Goal: Find specific page/section: Find specific page/section

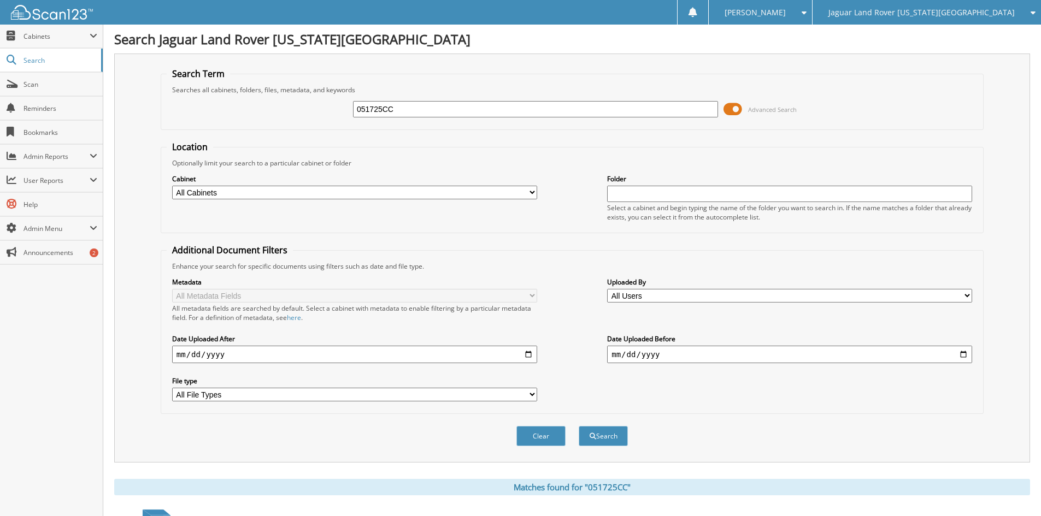
click at [925, 11] on span "Jaguar Land Rover [US_STATE][GEOGRAPHIC_DATA]" at bounding box center [921, 12] width 186 height 7
click at [926, 34] on link "Red [PERSON_NAME] Cadillac & Collision Center" at bounding box center [926, 34] width 228 height 19
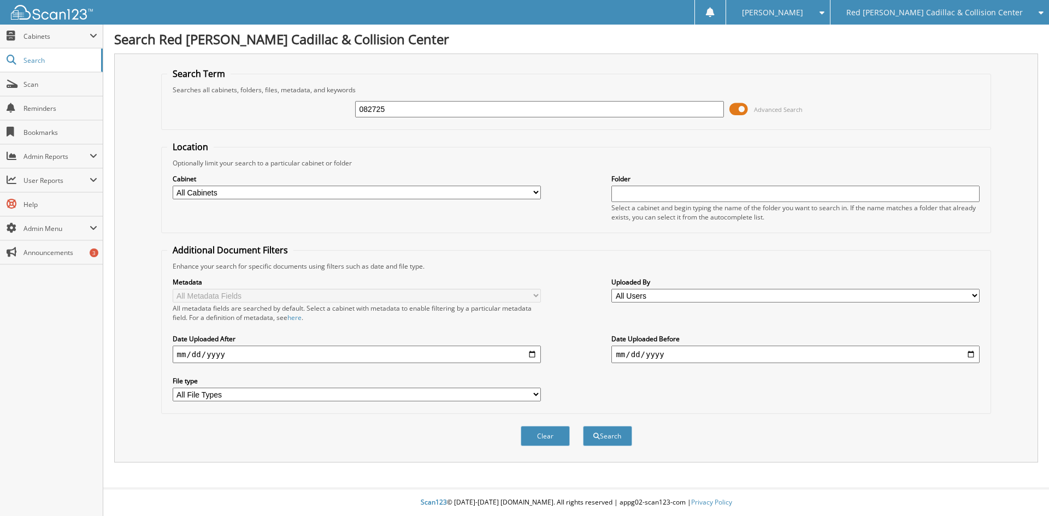
type input "082725"
click at [583, 426] on button "Search" at bounding box center [607, 436] width 49 height 20
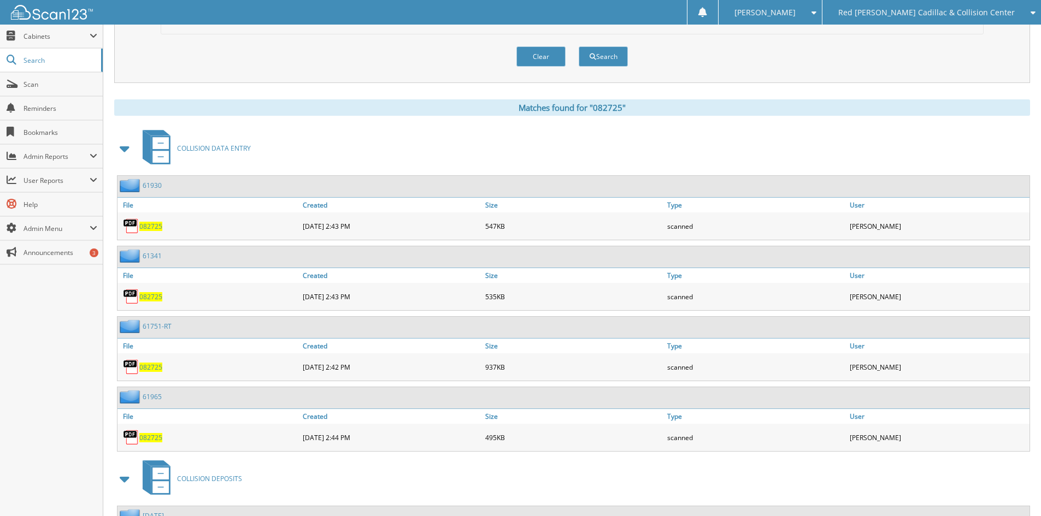
scroll to position [382, 0]
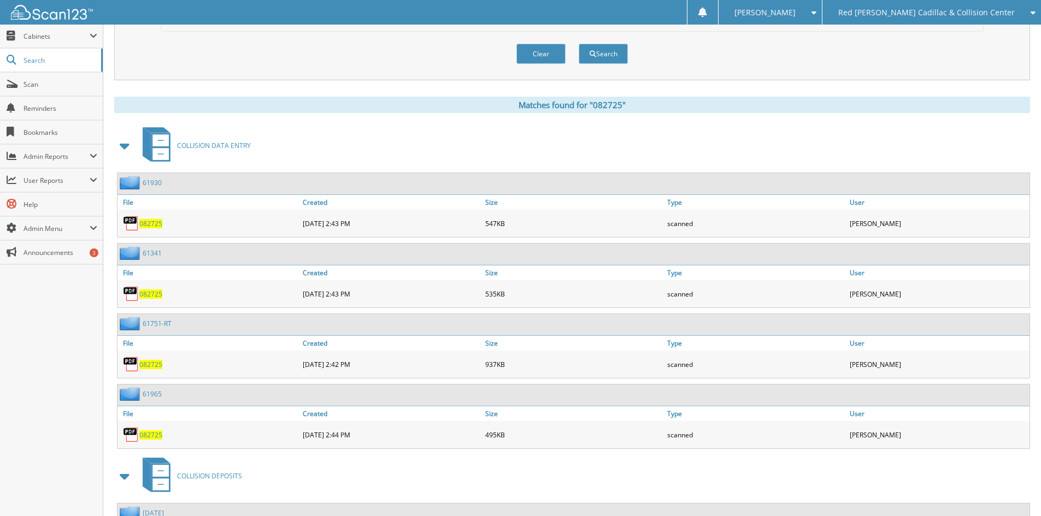
click at [125, 146] on span at bounding box center [124, 146] width 15 height 20
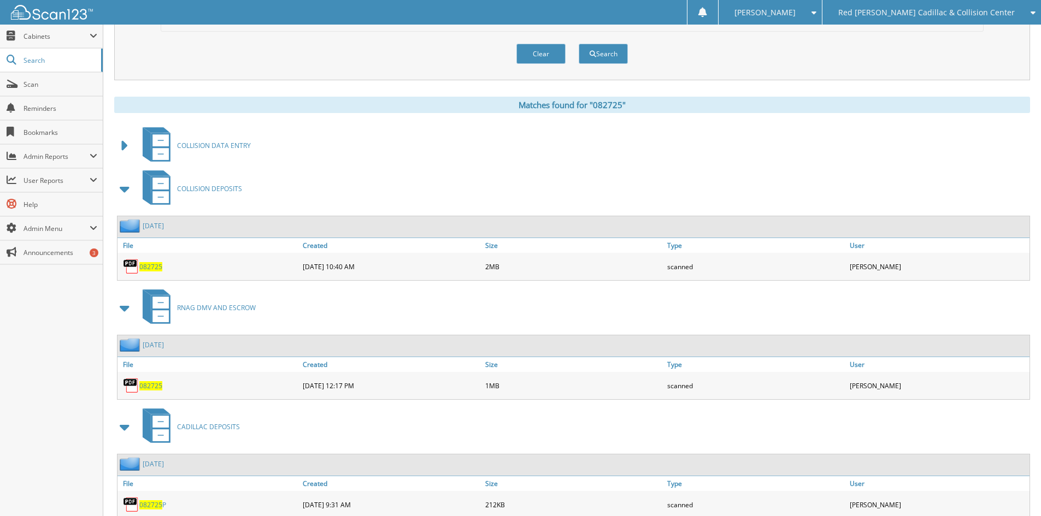
click at [127, 190] on span at bounding box center [124, 189] width 15 height 20
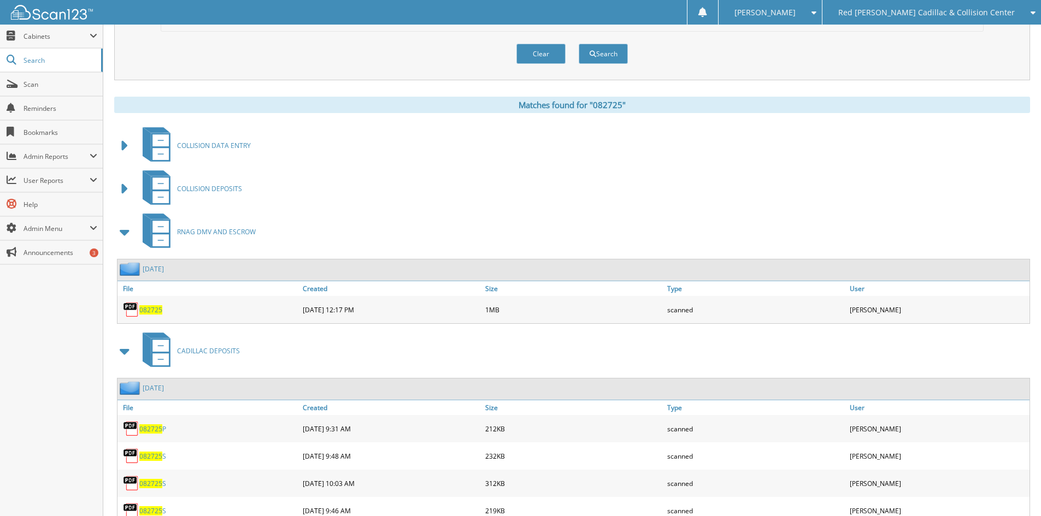
click at [122, 232] on span at bounding box center [124, 232] width 15 height 20
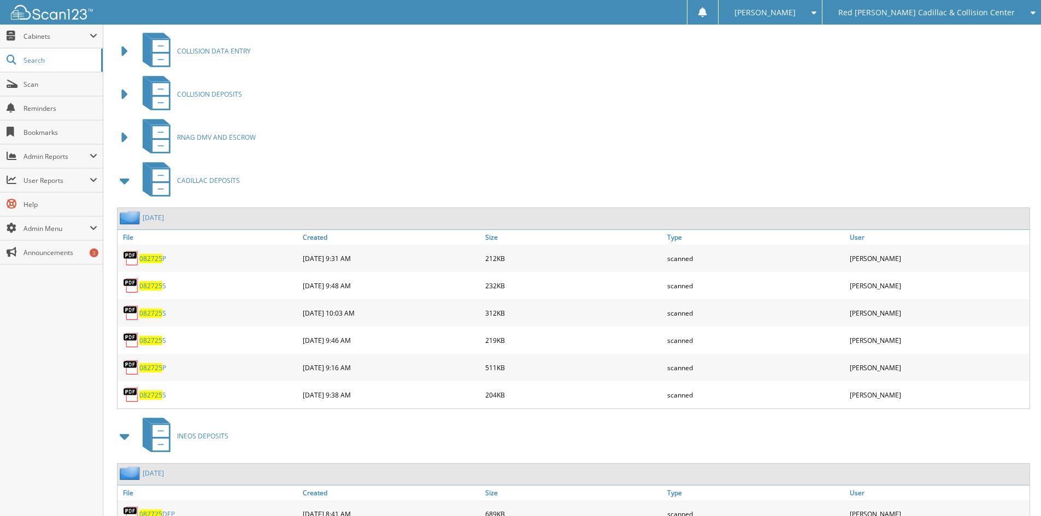
scroll to position [492, 0]
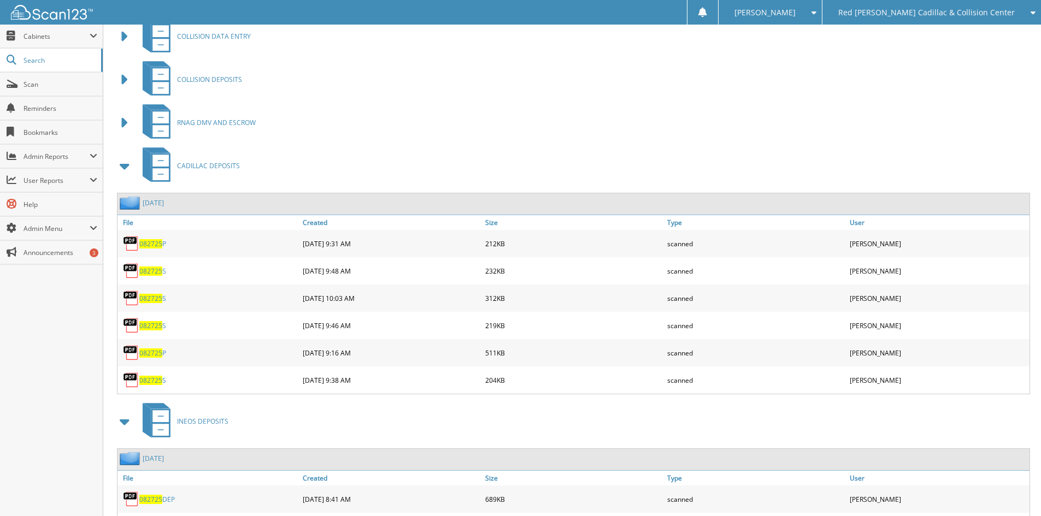
click at [152, 272] on span "082725" at bounding box center [150, 271] width 23 height 9
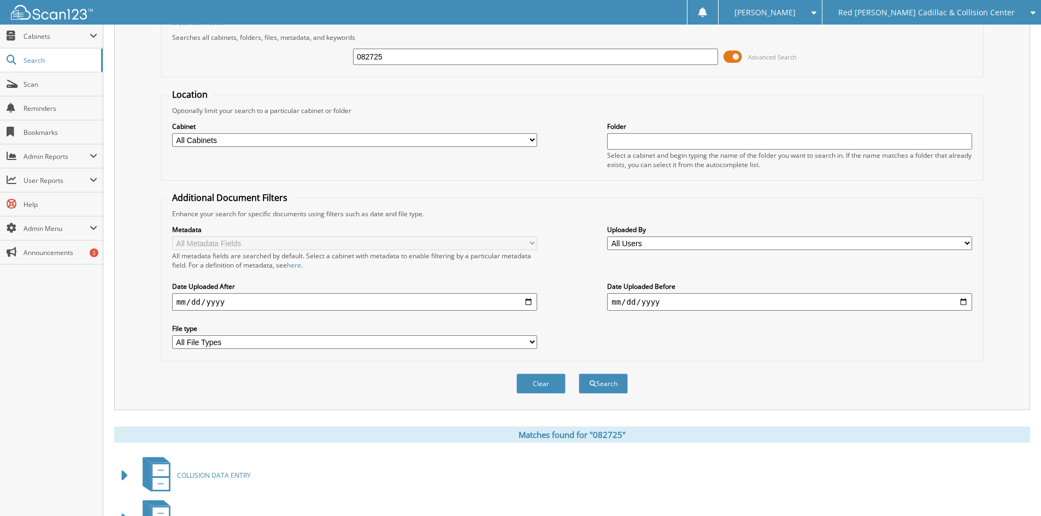
scroll to position [0, 0]
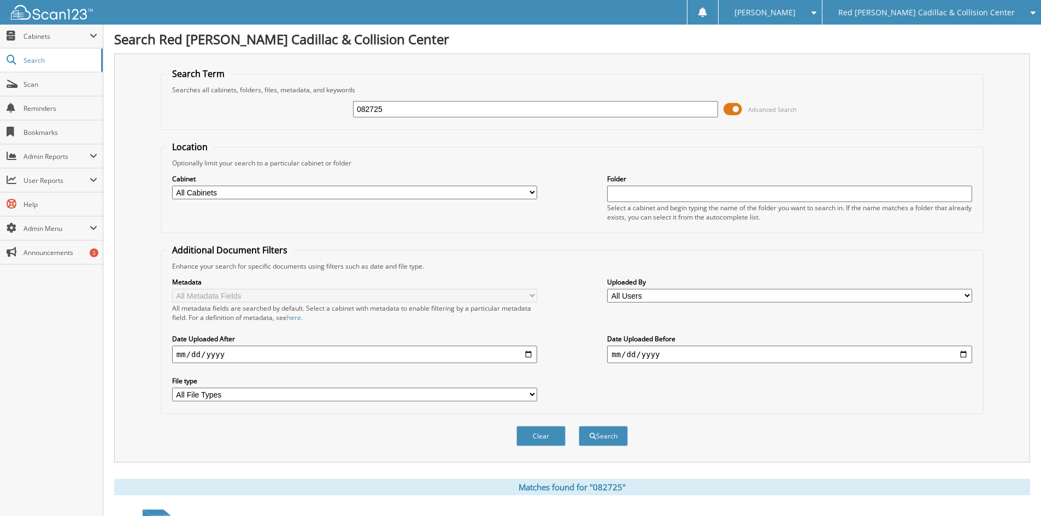
drag, startPoint x: 397, startPoint y: 108, endPoint x: 350, endPoint y: 103, distance: 47.2
click at [350, 103] on div "082725 Advanced Search" at bounding box center [572, 110] width 811 height 30
type input "082825S"
click at [579, 426] on button "Search" at bounding box center [603, 436] width 49 height 20
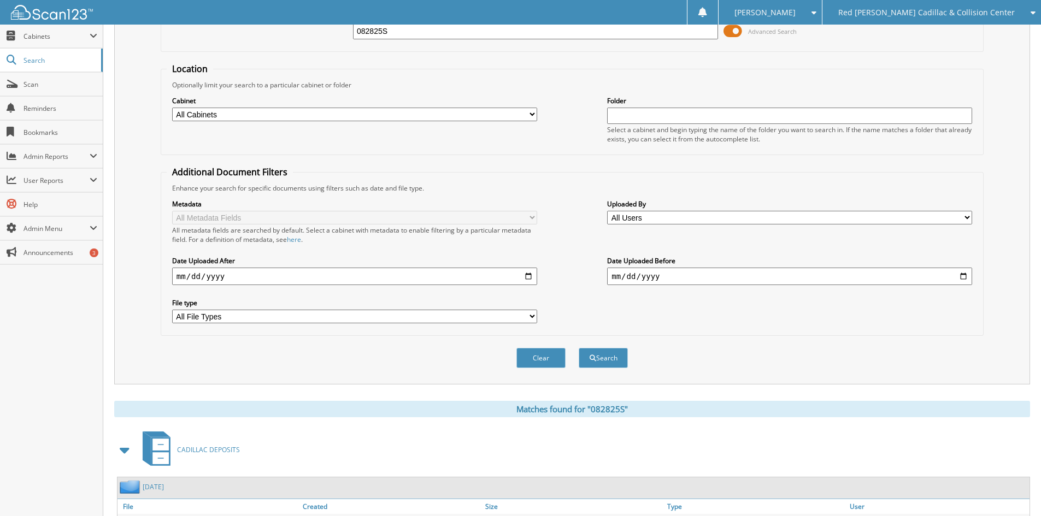
scroll to position [137, 0]
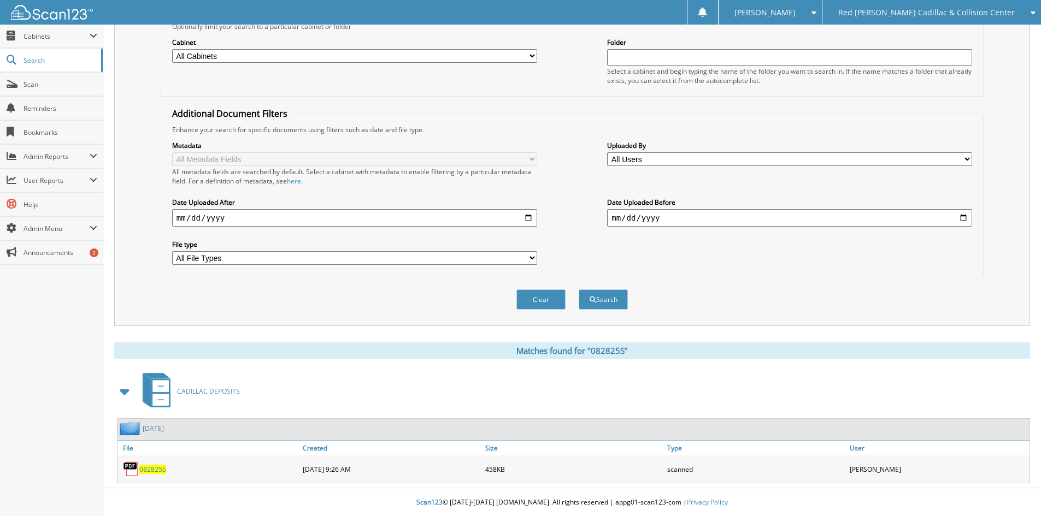
click at [152, 469] on span "082825S" at bounding box center [152, 469] width 27 height 9
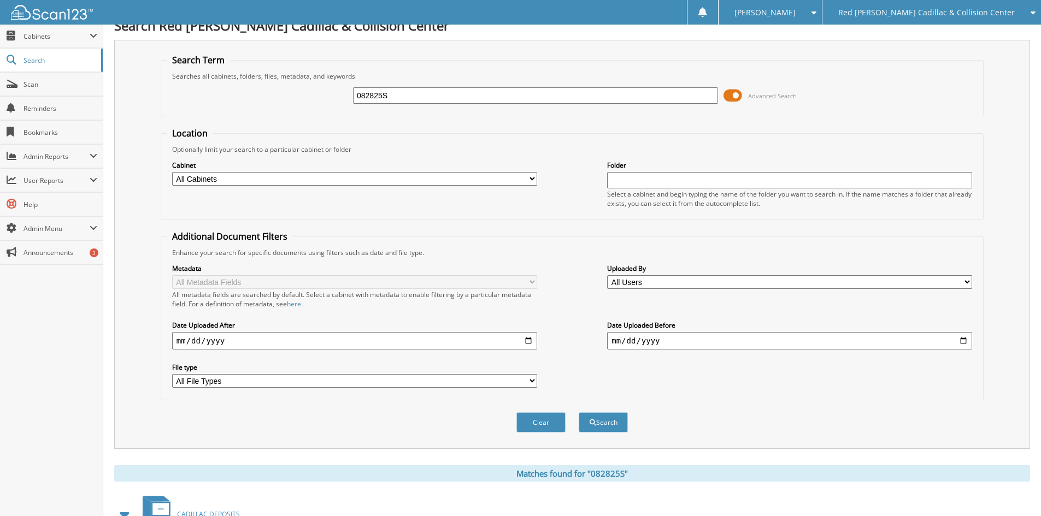
scroll to position [0, 0]
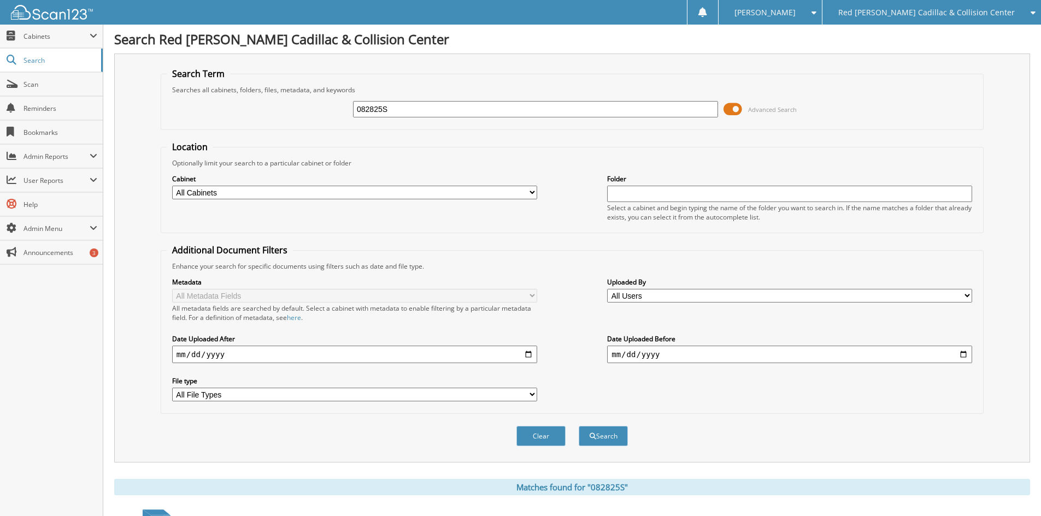
click at [377, 111] on input "082825S" at bounding box center [535, 109] width 365 height 16
type input "082925S"
click at [579, 426] on button "Search" at bounding box center [603, 436] width 49 height 20
